Goal: Transaction & Acquisition: Purchase product/service

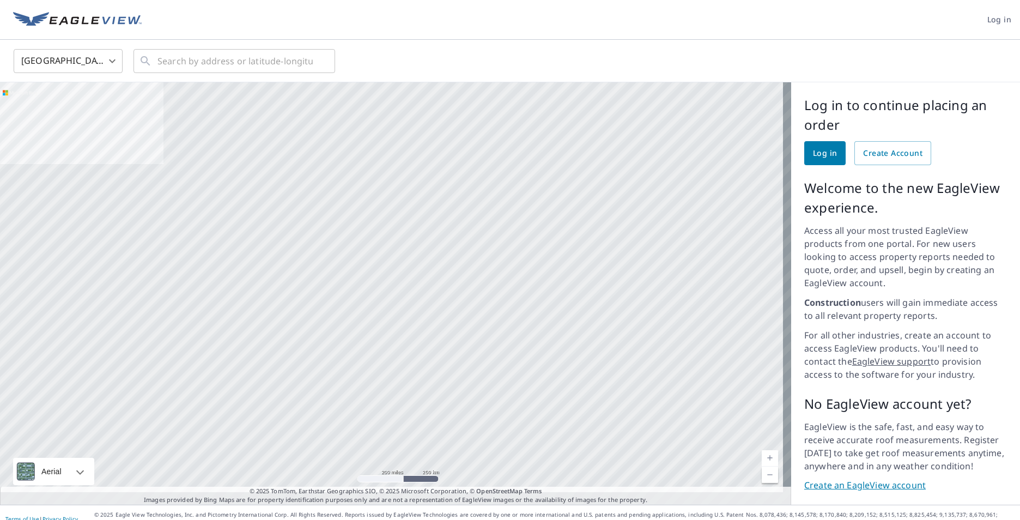
click at [817, 155] on span "Log in" at bounding box center [825, 154] width 24 height 14
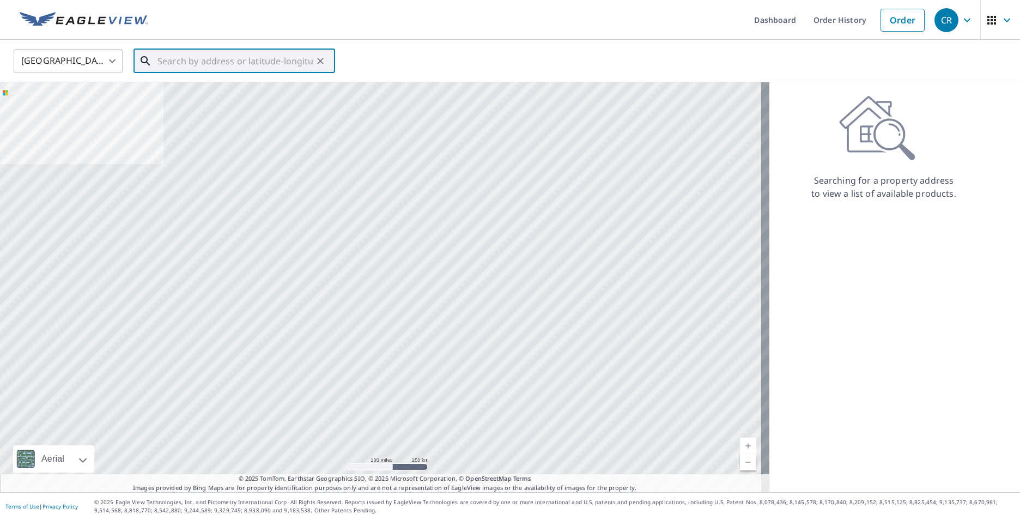
click at [263, 70] on input "text" at bounding box center [234, 61] width 155 height 31
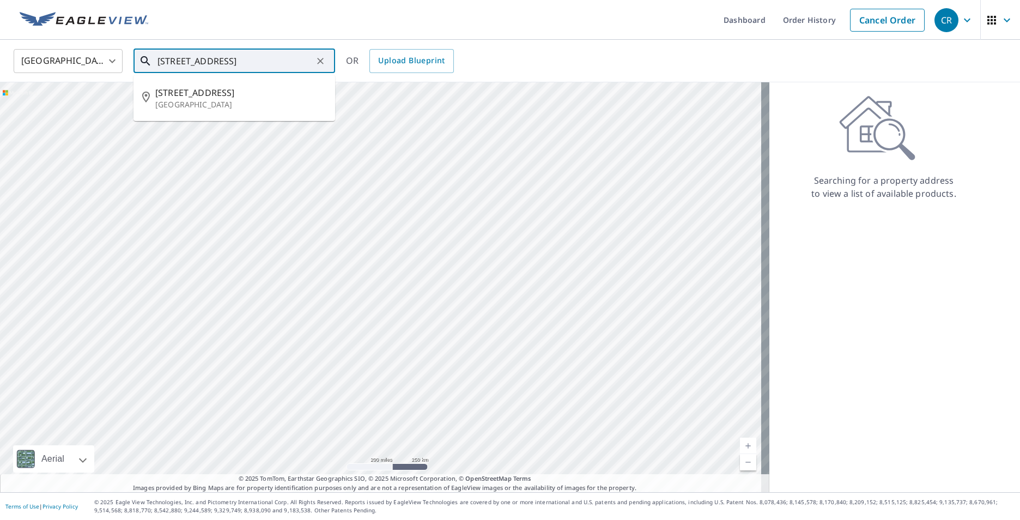
click at [217, 92] on span "2918 Summit Ave" at bounding box center [240, 92] width 171 height 13
type input "2918 Summit Ave Parkville, MD 21234"
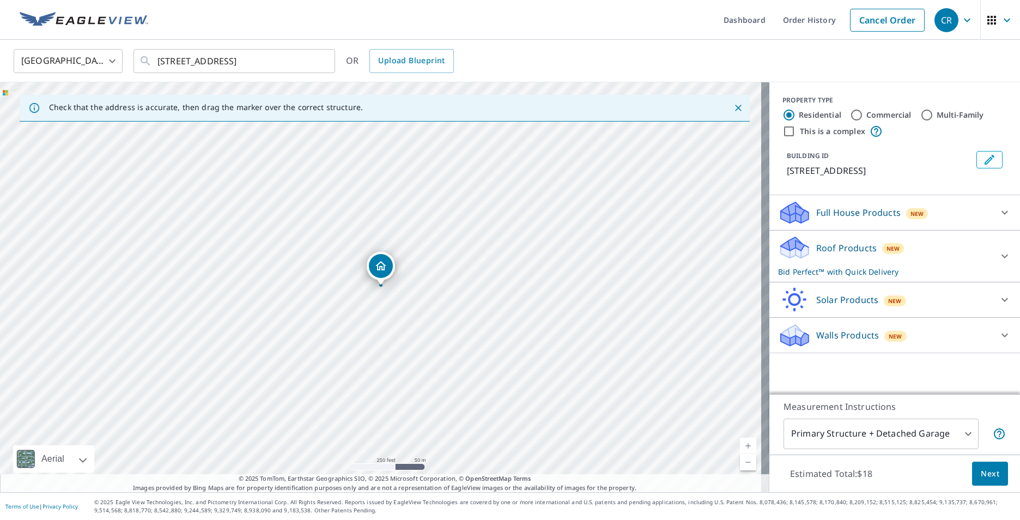
click at [862, 252] on p "Roof Products" at bounding box center [846, 247] width 60 height 13
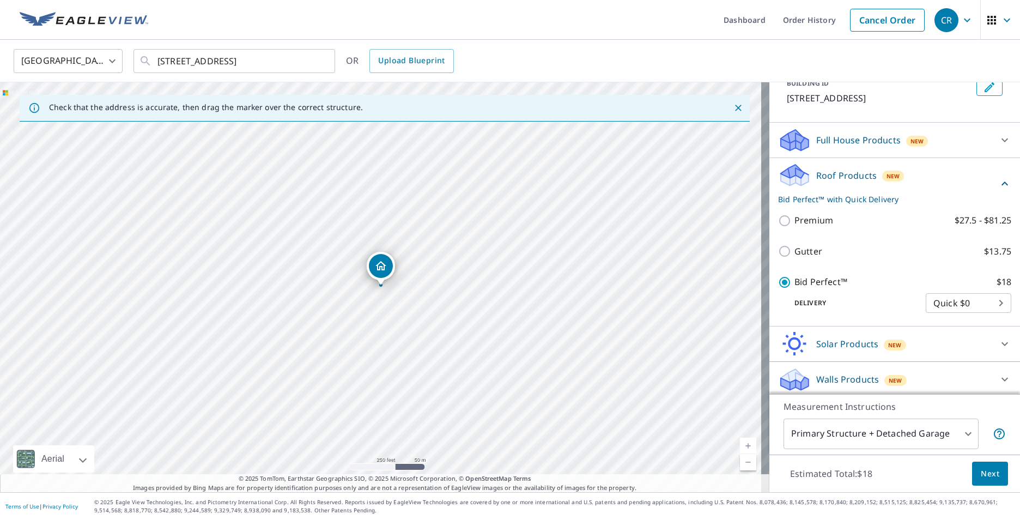
scroll to position [76, 0]
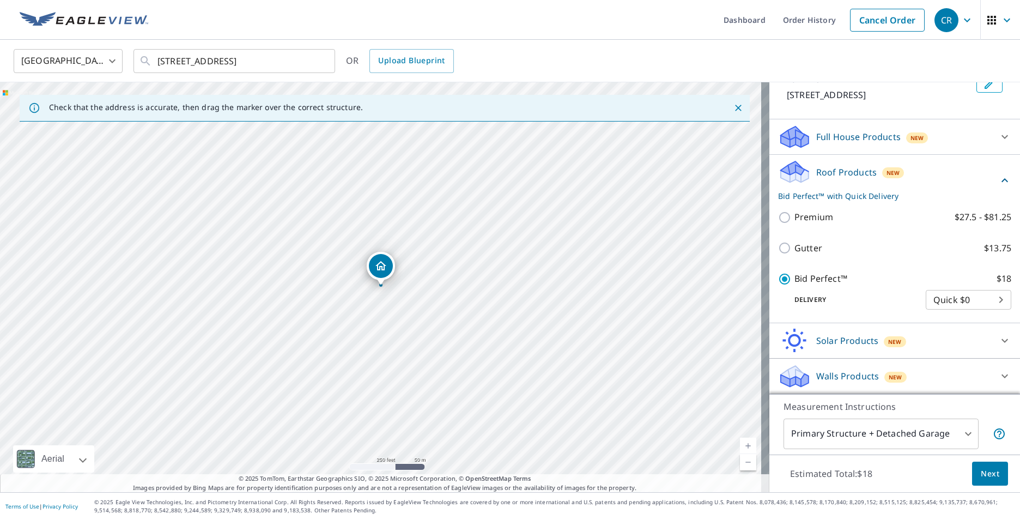
click at [990, 477] on button "Next" at bounding box center [990, 473] width 36 height 25
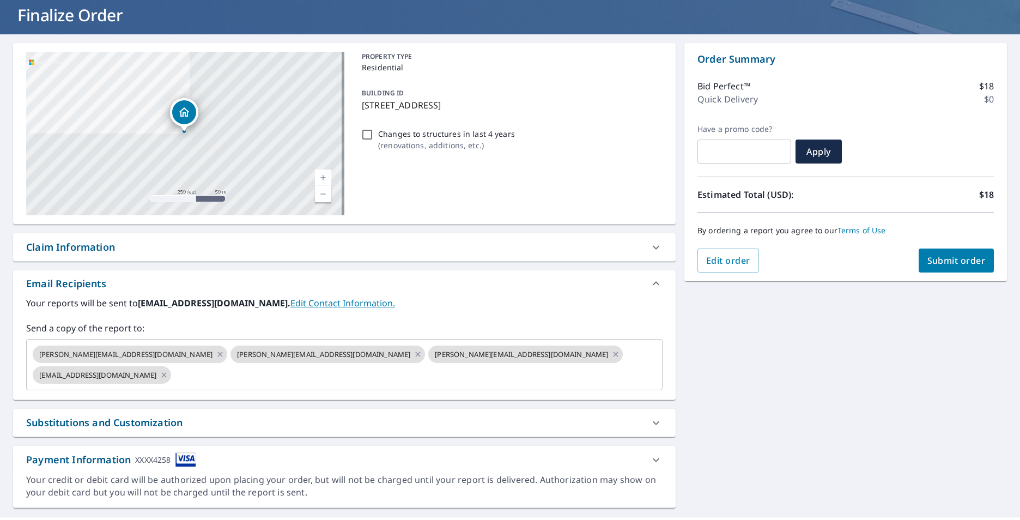
scroll to position [70, 0]
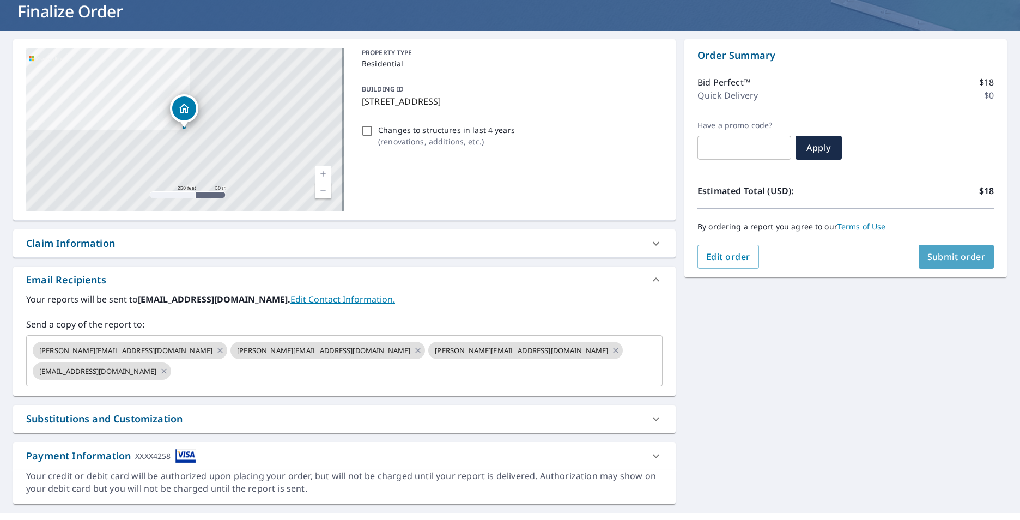
click at [948, 255] on span "Submit order" at bounding box center [956, 257] width 58 height 12
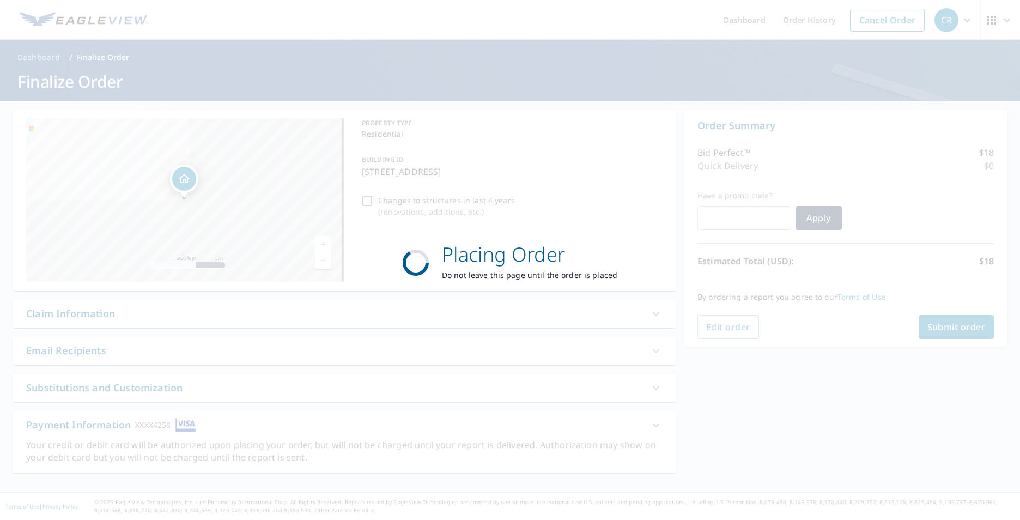
scroll to position [0, 0]
